Goal: Task Accomplishment & Management: Manage account settings

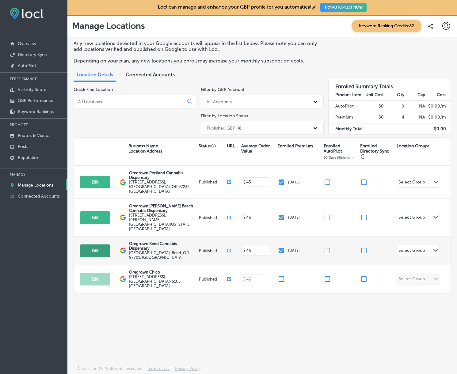
click at [94, 244] on button "Edit" at bounding box center [95, 250] width 31 height 13
select select "US"
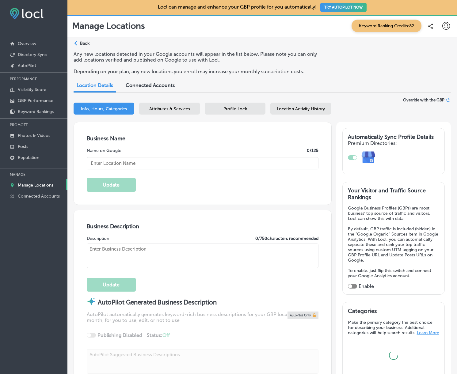
type input "Oregrown Bend Cannabis Dispensary"
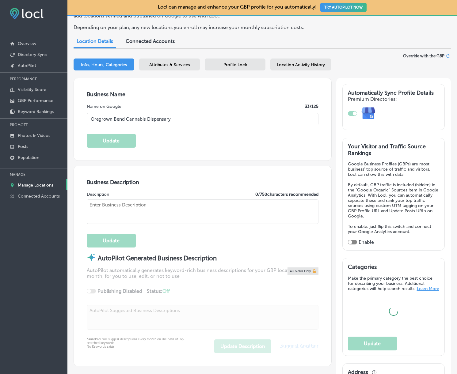
type input "[GEOGRAPHIC_DATA]"
type input "Bend"
type input "97701"
type input "US"
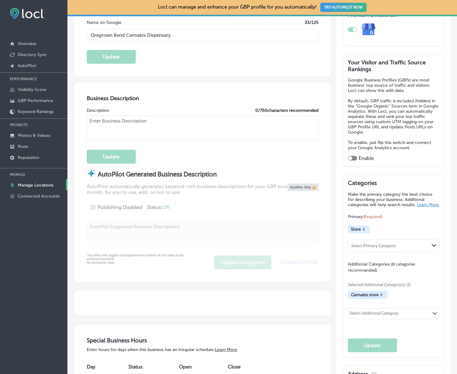
checkbox input "true"
type input "[URL][DOMAIN_NAME]"
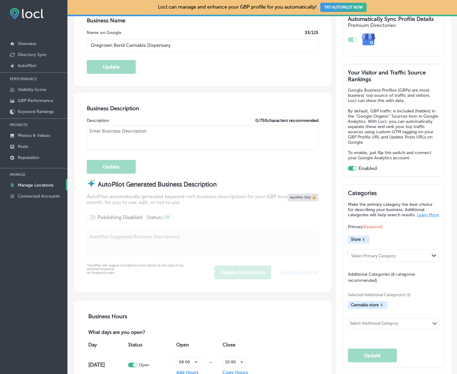
type textarea "Our Bend dispensary is where it all began. Voted “Best Dispensary” by The Sourc…"
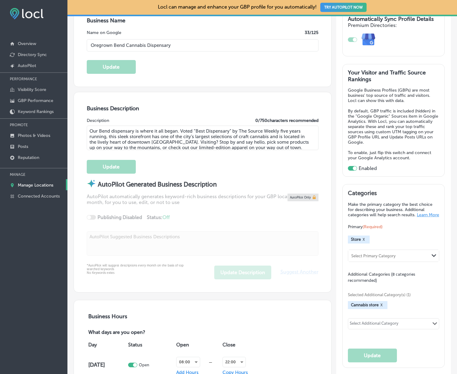
type input "[PHONE_NUMBER]"
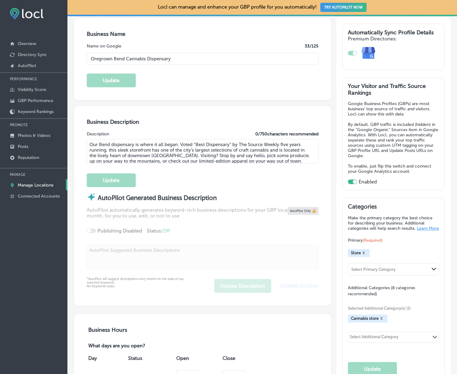
select select "US"
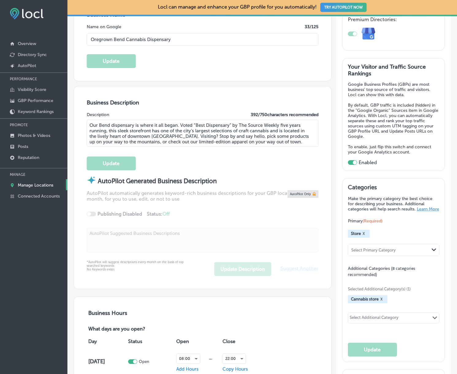
scroll to position [131, 0]
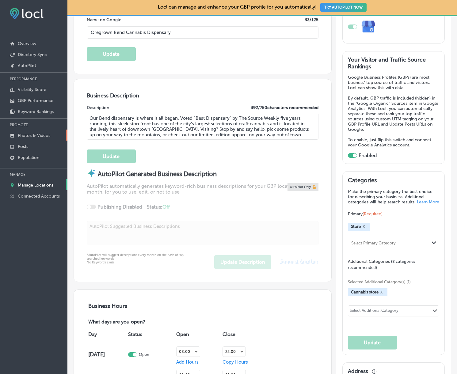
click at [31, 130] on link "Photos & Videos" at bounding box center [33, 135] width 67 height 11
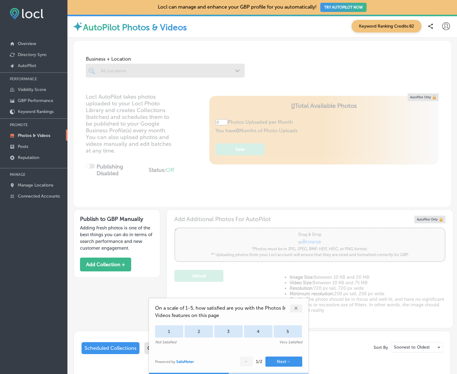
type input "5"
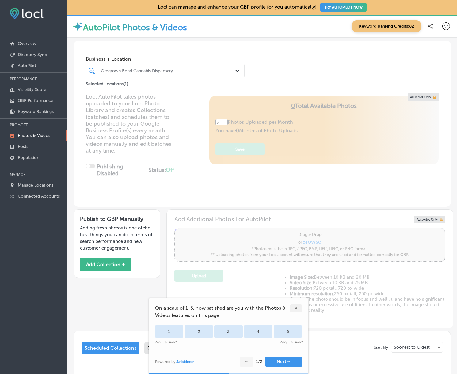
click at [355, 7] on button "TRY AUTOPILOT NOW" at bounding box center [343, 7] width 46 height 9
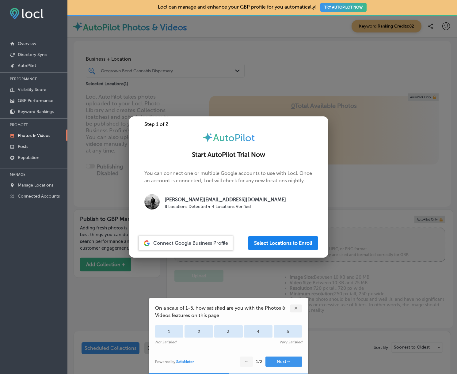
click at [296, 244] on button "Select Locations to Enroll" at bounding box center [283, 243] width 70 height 14
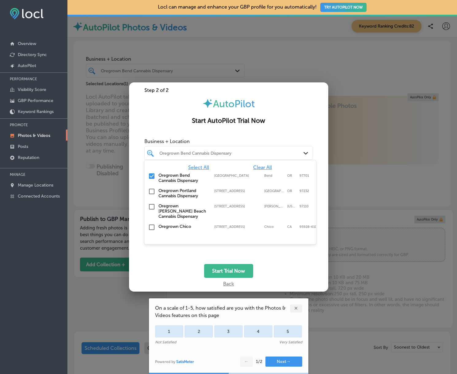
click at [263, 156] on div at bounding box center [222, 153] width 126 height 8
click at [150, 188] on input "checkbox" at bounding box center [151, 191] width 7 height 7
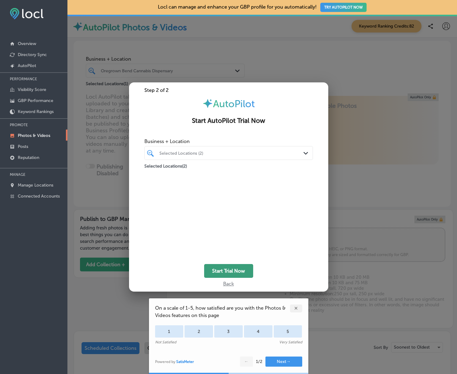
click at [239, 272] on button "Start Trial Now" at bounding box center [228, 271] width 49 height 14
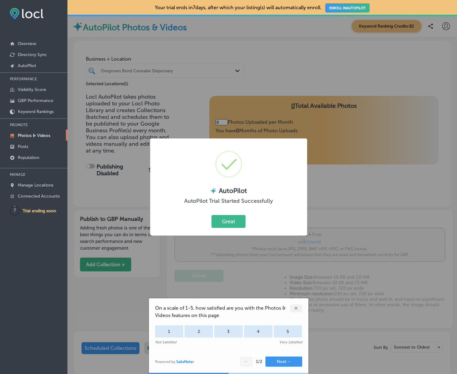
type input "5"
checkbox input "true"
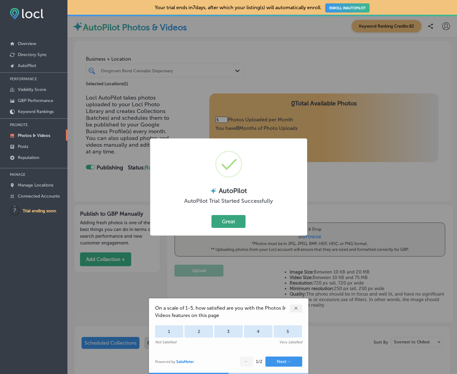
click at [235, 221] on button "Great" at bounding box center [228, 221] width 34 height 13
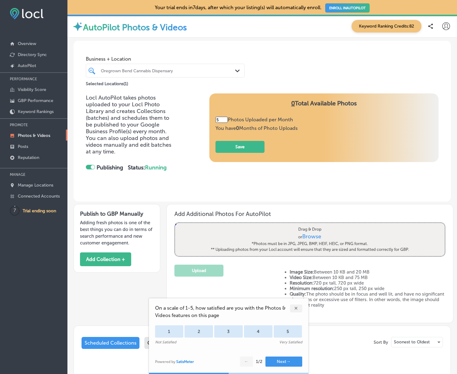
click at [297, 307] on div "✕" at bounding box center [296, 308] width 12 height 8
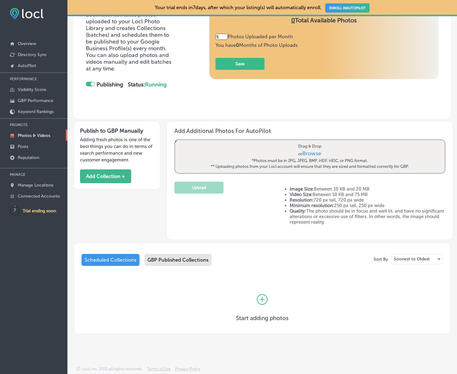
scroll to position [83, 0]
